Goal: Task Accomplishment & Management: Manage account settings

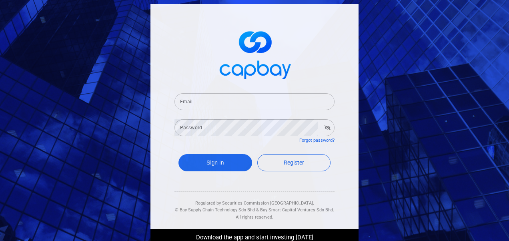
click at [196, 98] on input "Email" at bounding box center [254, 101] width 160 height 17
click at [205, 136] on form "Email [EMAIL_ADDRESS][DOMAIN_NAME] Email Password Password Forgot password? Sig…" at bounding box center [254, 134] width 160 height 100
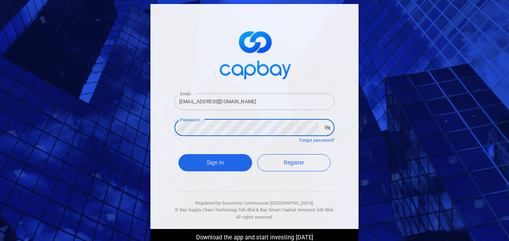
click at [178, 154] on button "Sign In" at bounding box center [215, 162] width 74 height 17
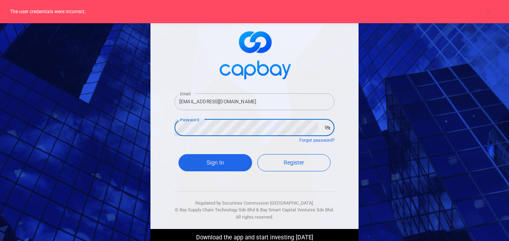
drag, startPoint x: 216, startPoint y: 100, endPoint x: 234, endPoint y: 100, distance: 18.0
click at [216, 100] on input "[EMAIL_ADDRESS][DOMAIN_NAME]" at bounding box center [254, 101] width 160 height 17
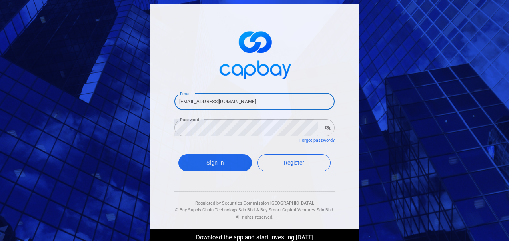
click at [178, 154] on button "Sign In" at bounding box center [215, 162] width 74 height 17
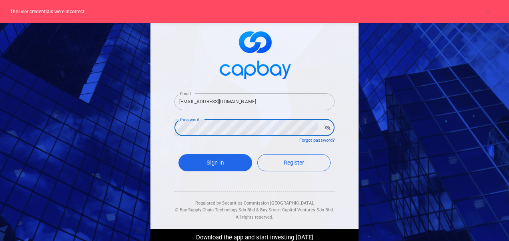
click at [79, 107] on div "Email [EMAIL_ADDRESS][DOMAIN_NAME] Email Password Password Forgot password? Sig…" at bounding box center [254, 120] width 509 height 241
click at [178, 154] on button "Sign In" at bounding box center [215, 162] width 74 height 17
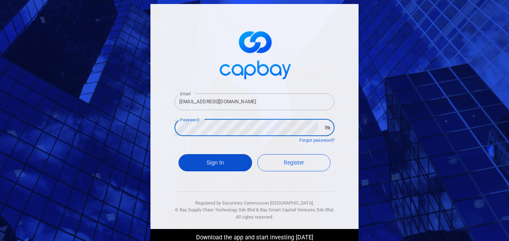
click at [213, 162] on button "Sign In" at bounding box center [215, 162] width 74 height 17
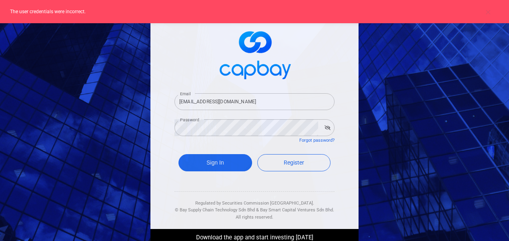
click at [202, 102] on input "[EMAIL_ADDRESS][DOMAIN_NAME]" at bounding box center [254, 101] width 160 height 17
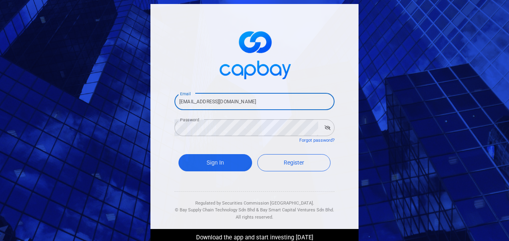
type input "[EMAIL_ADDRESS][DOMAIN_NAME]"
click at [178, 154] on button "Sign In" at bounding box center [215, 162] width 74 height 17
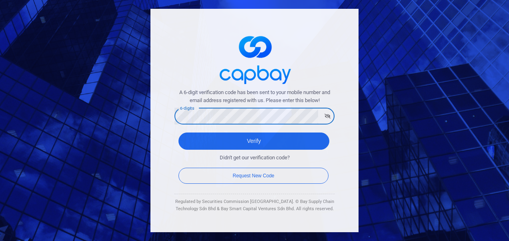
click at [178, 132] on button "Verify" at bounding box center [253, 140] width 151 height 17
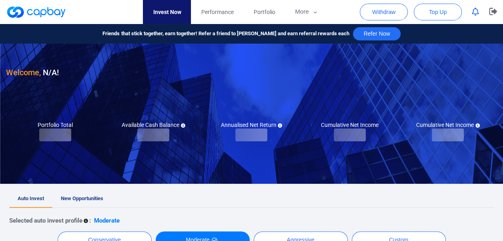
checkbox input "true"
